Goal: Transaction & Acquisition: Purchase product/service

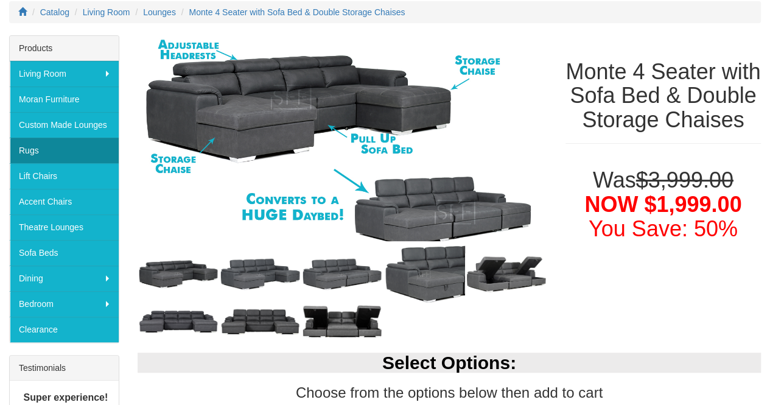
scroll to position [218, 0]
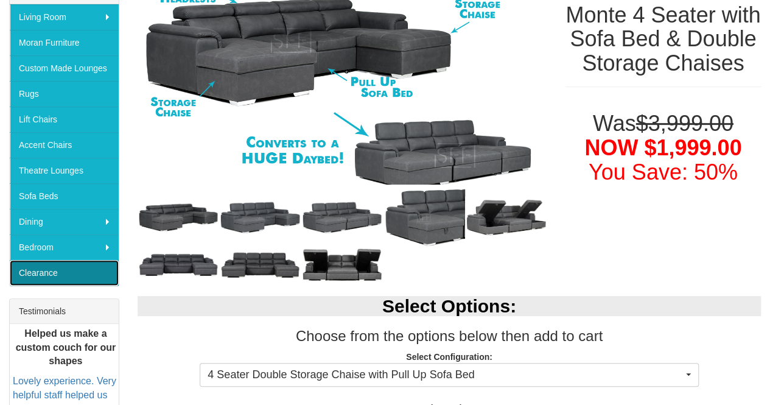
click at [77, 270] on link "Clearance" at bounding box center [64, 273] width 109 height 26
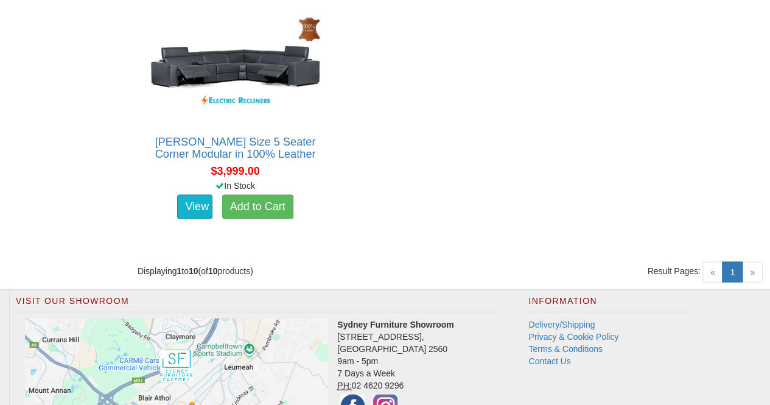
scroll to position [1212, 0]
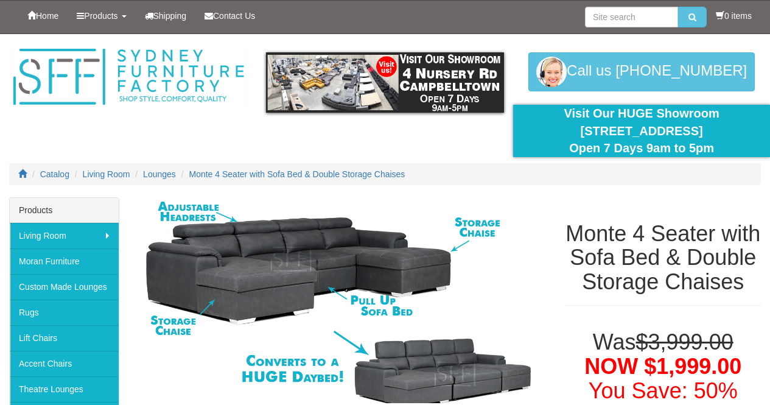
scroll to position [218, 0]
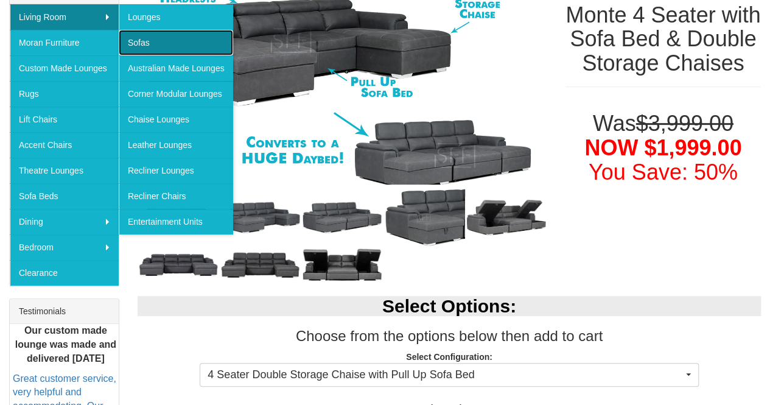
click at [133, 37] on link "Sofas" at bounding box center [176, 43] width 114 height 26
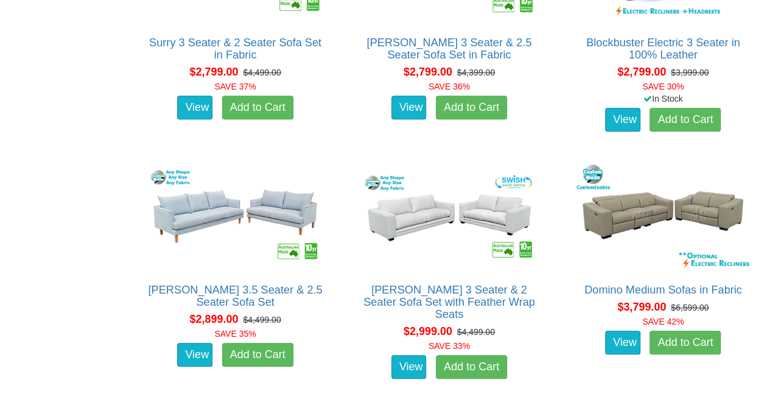
scroll to position [2584, 0]
